Goal: Navigation & Orientation: Understand site structure

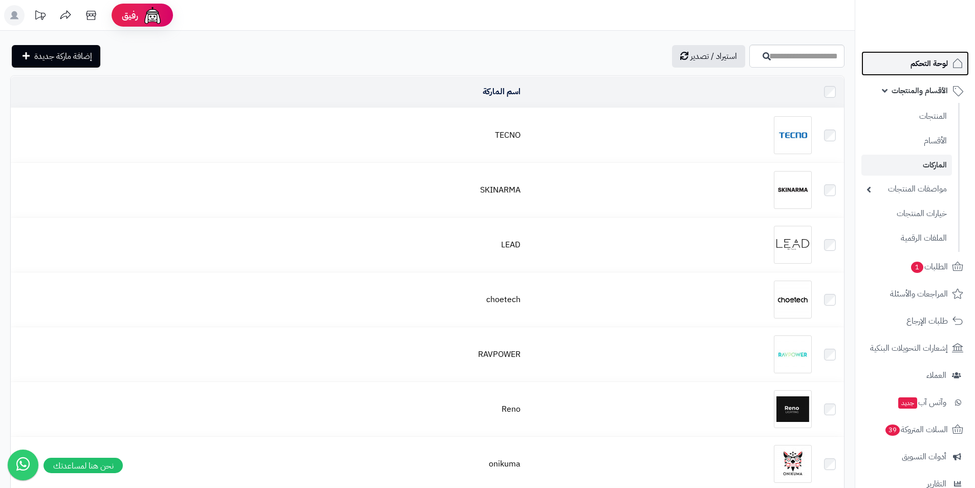
click at [926, 70] on span "لوحة التحكم" at bounding box center [929, 63] width 37 height 14
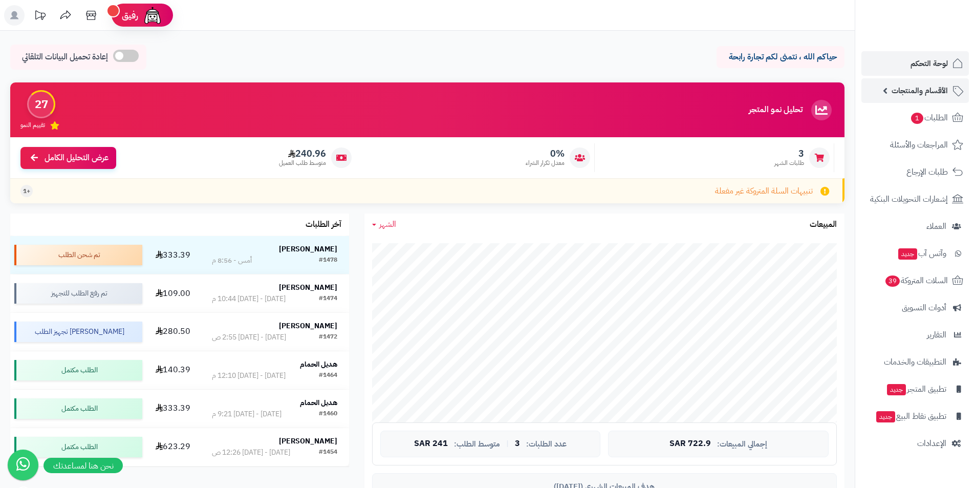
click at [932, 93] on span "الأقسام والمنتجات" at bounding box center [920, 90] width 56 height 14
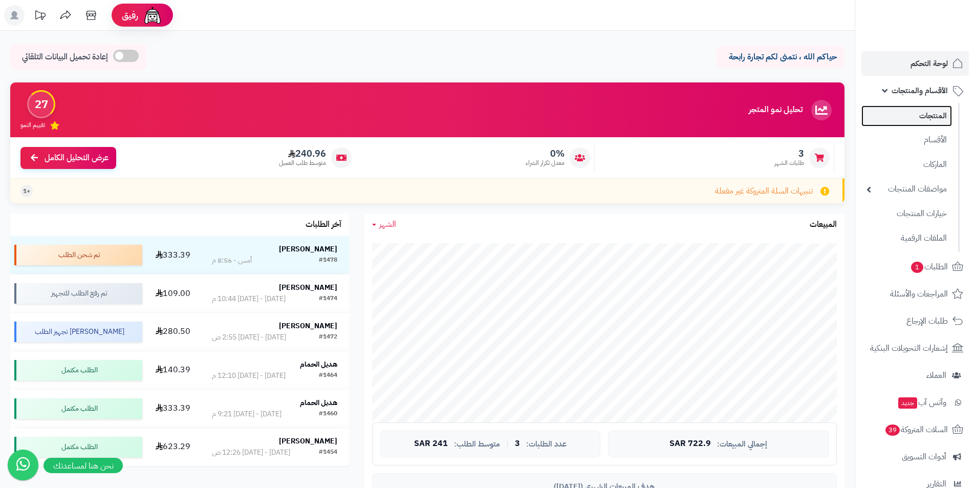
click at [899, 107] on link "المنتجات" at bounding box center [907, 115] width 91 height 21
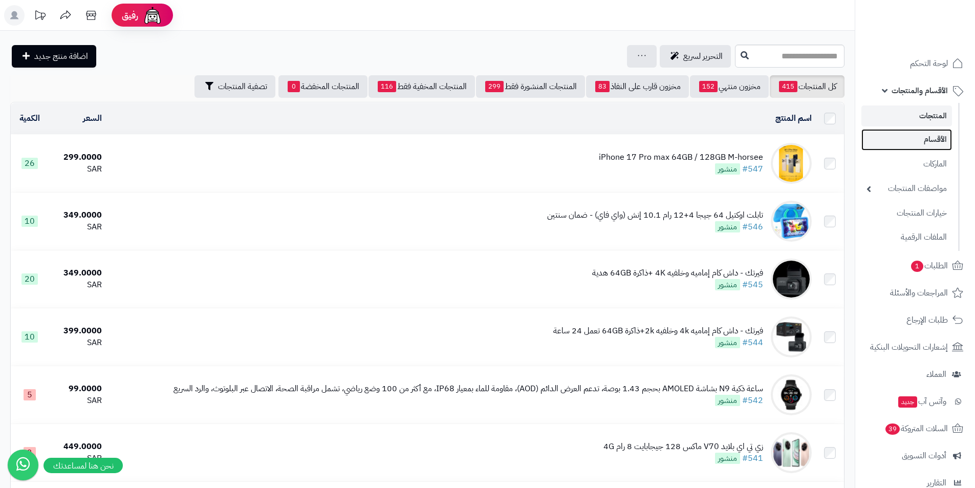
click at [931, 133] on link "الأقسام" at bounding box center [907, 139] width 91 height 21
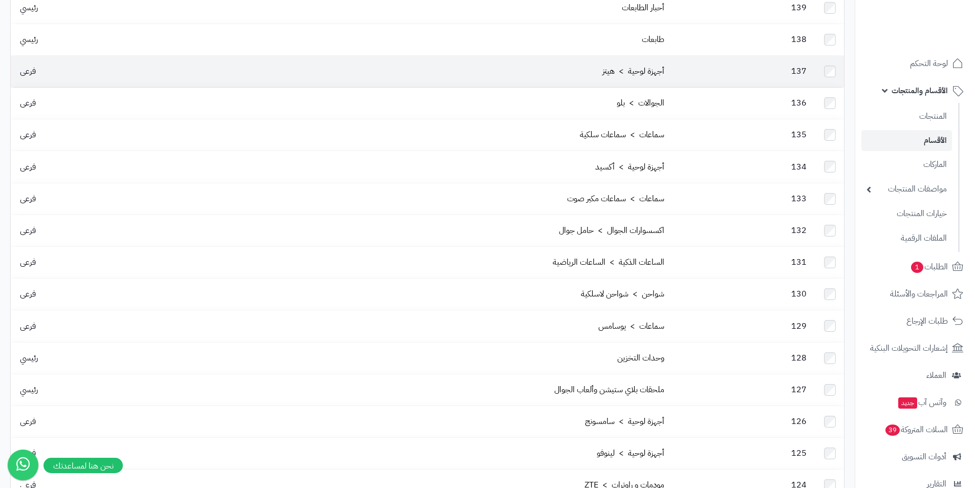
scroll to position [780, 0]
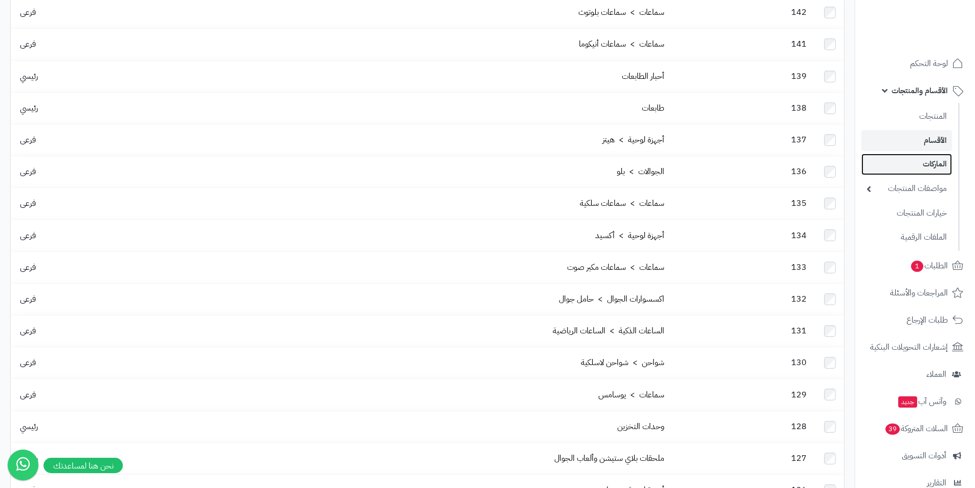
click at [941, 165] on link "الماركات" at bounding box center [907, 164] width 91 height 21
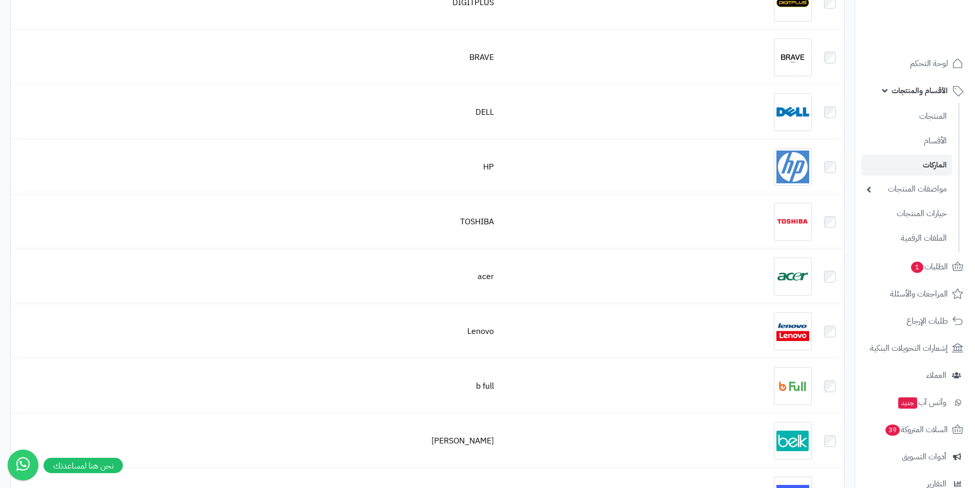
scroll to position [1434, 0]
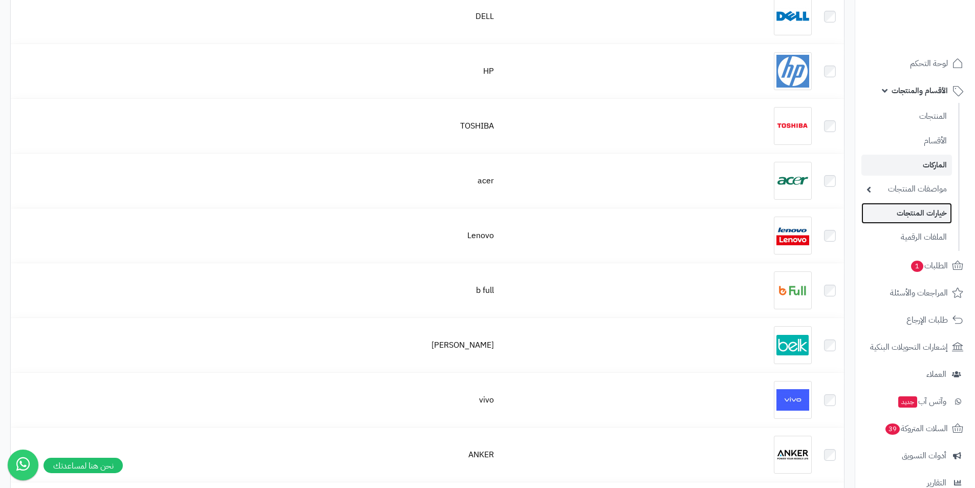
click at [948, 220] on link "خيارات المنتجات" at bounding box center [907, 213] width 91 height 21
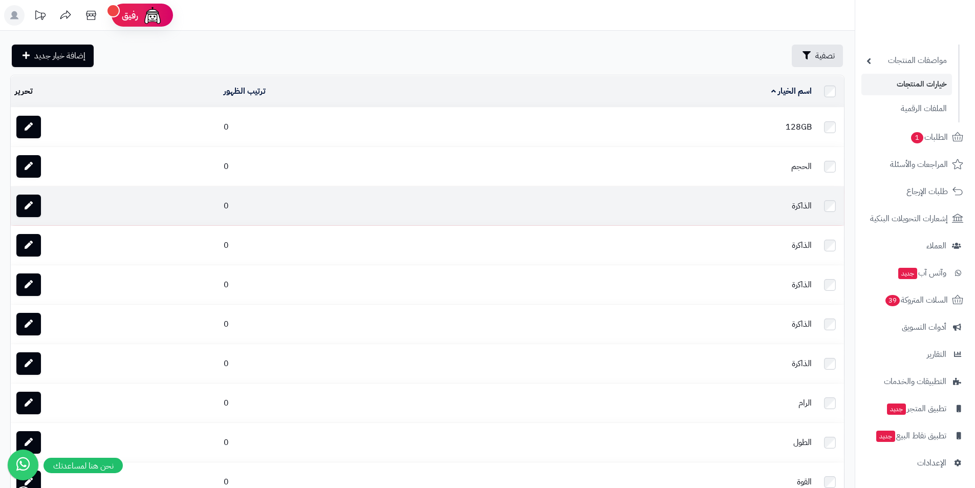
click at [816, 201] on td "الذاكرة" at bounding box center [664, 205] width 304 height 39
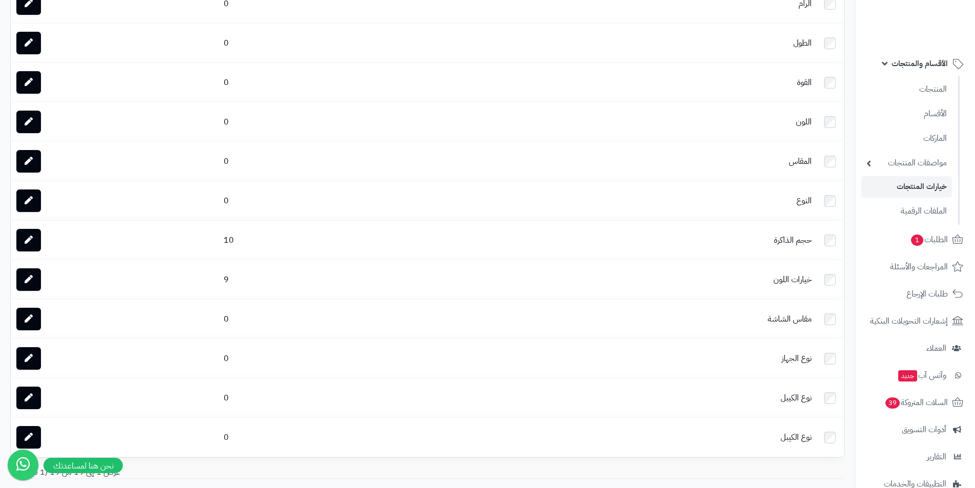
scroll to position [461, 0]
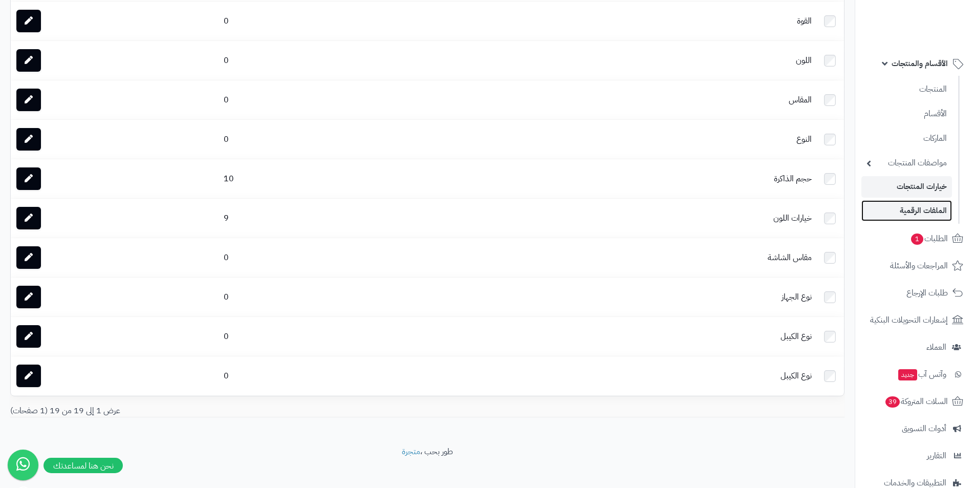
click at [923, 218] on link "الملفات الرقمية" at bounding box center [907, 210] width 91 height 21
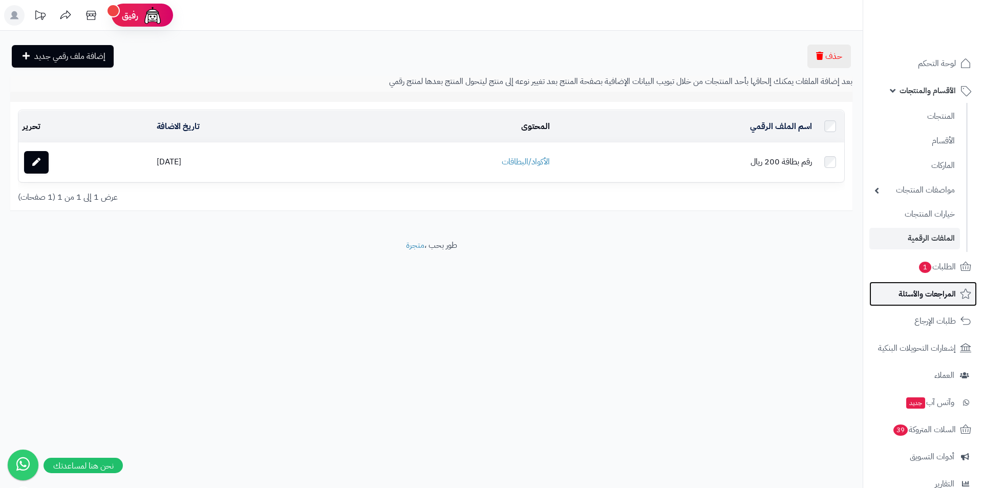
click at [932, 288] on span "المراجعات والأسئلة" at bounding box center [927, 294] width 57 height 14
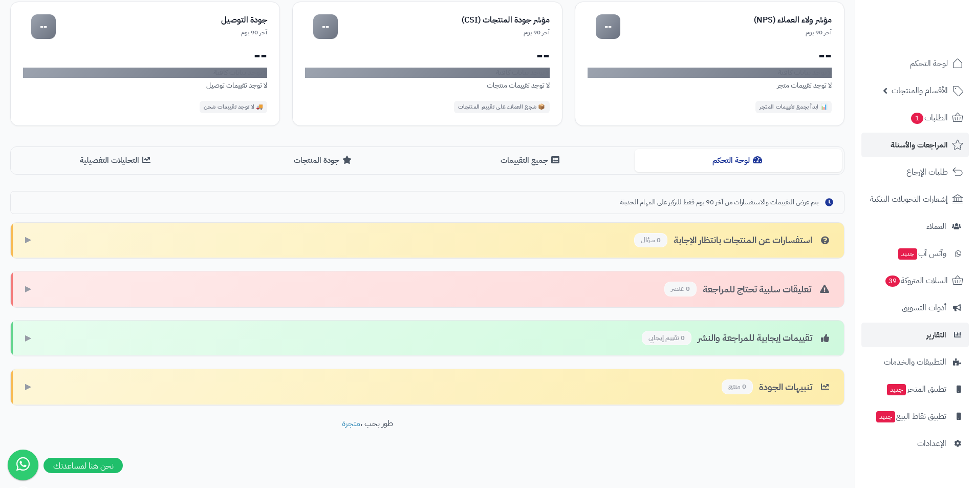
scroll to position [110, 0]
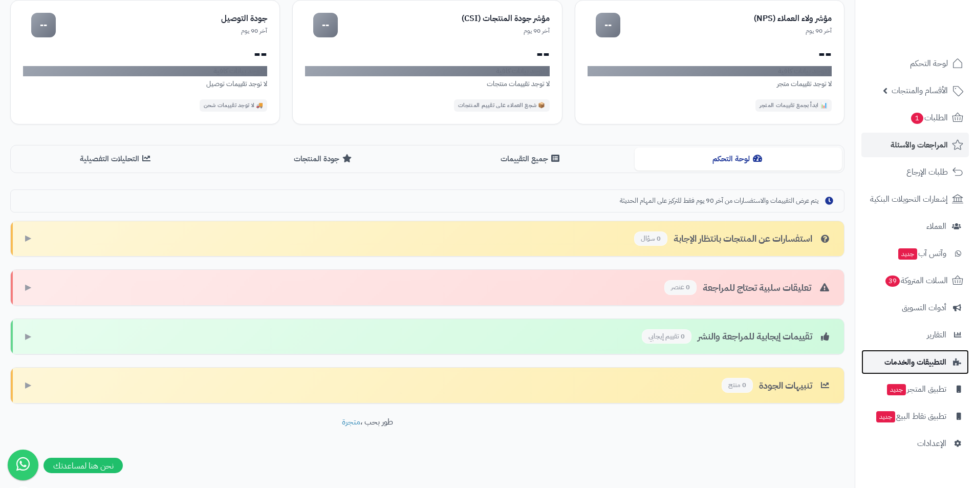
click at [914, 354] on link "التطبيقات والخدمات" at bounding box center [916, 362] width 108 height 25
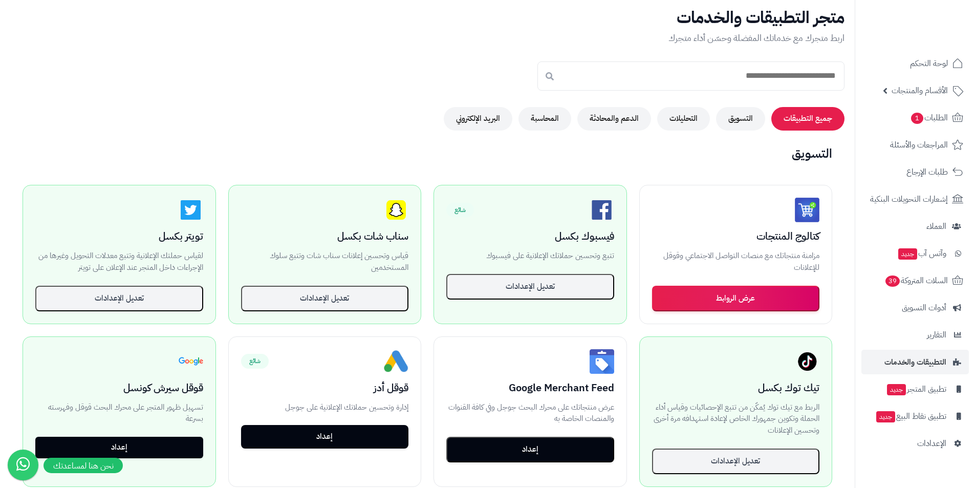
scroll to position [102, 0]
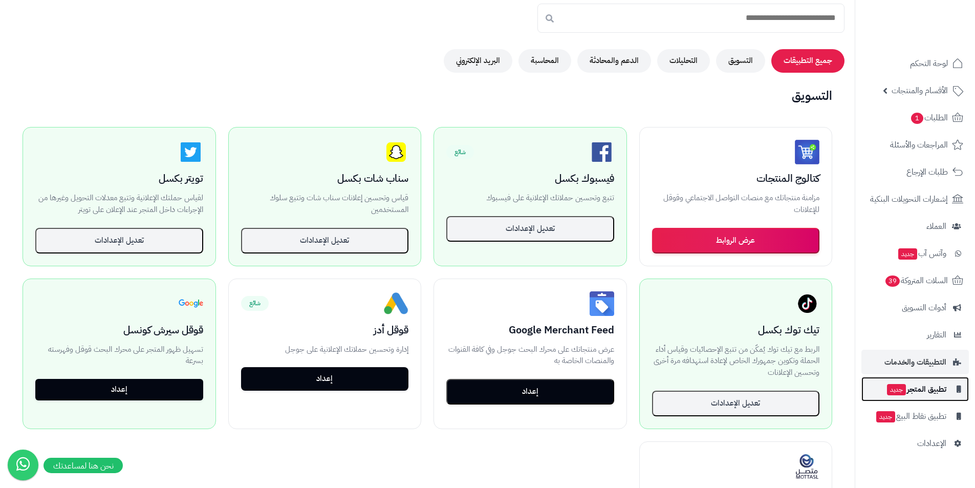
click at [909, 379] on link "تطبيق المتجر جديد" at bounding box center [916, 389] width 108 height 25
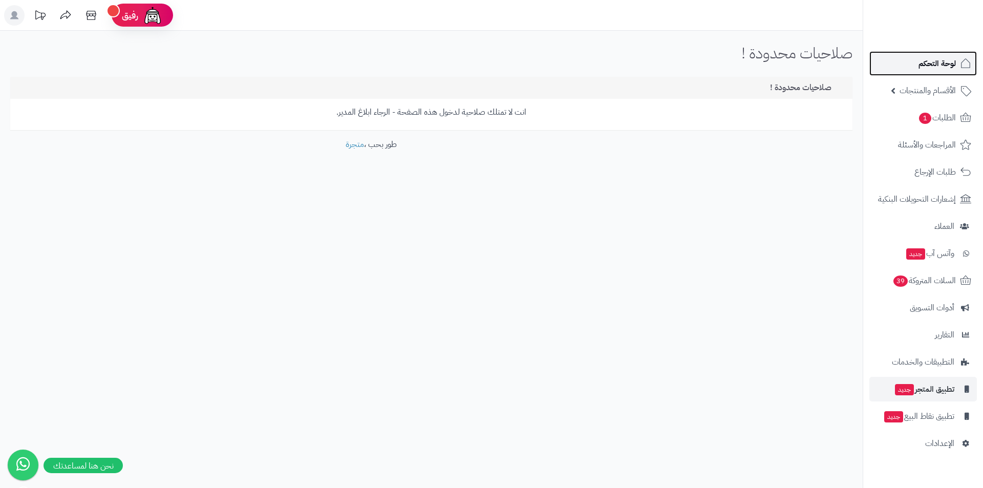
click at [931, 70] on span "لوحة التحكم" at bounding box center [937, 63] width 37 height 14
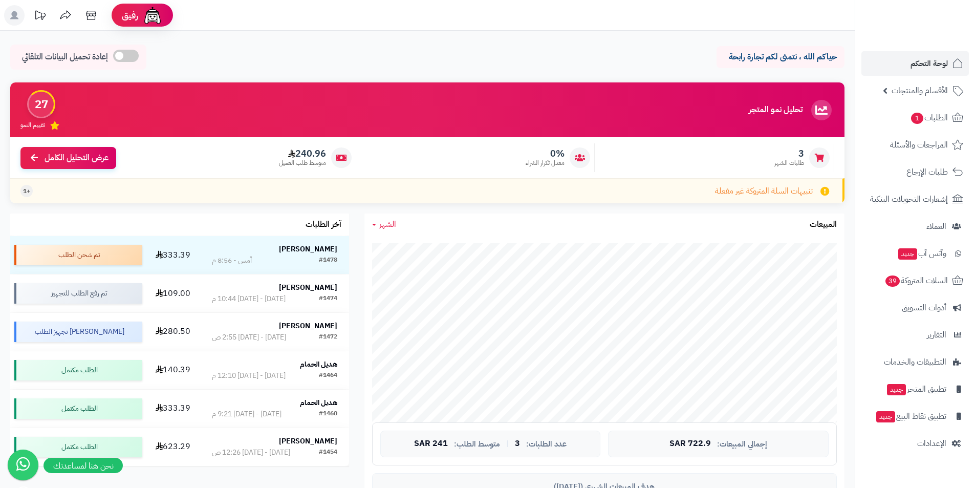
click at [0, 481] on div at bounding box center [19, 469] width 38 height 38
click at [4, 473] on div at bounding box center [19, 469] width 38 height 38
